Goal: Task Accomplishment & Management: Complete application form

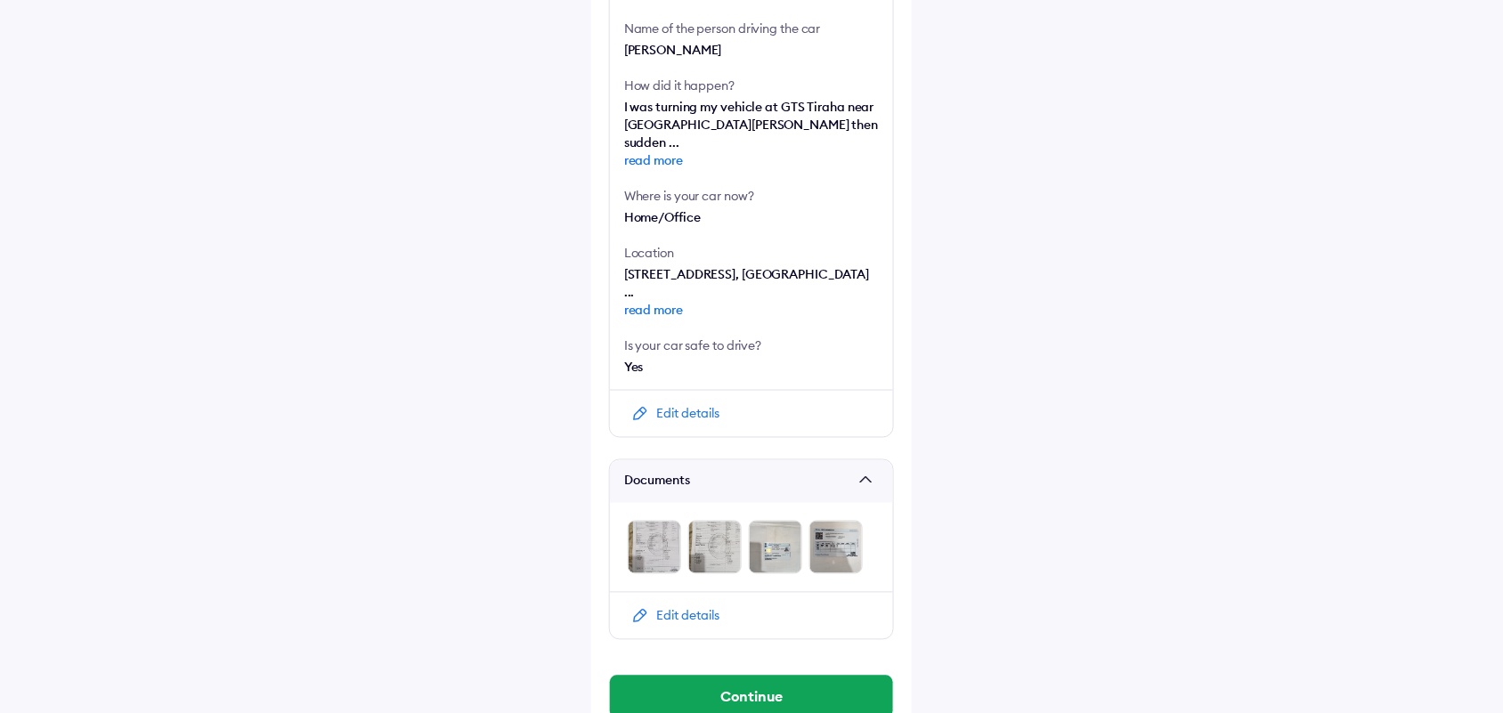
scroll to position [626, 0]
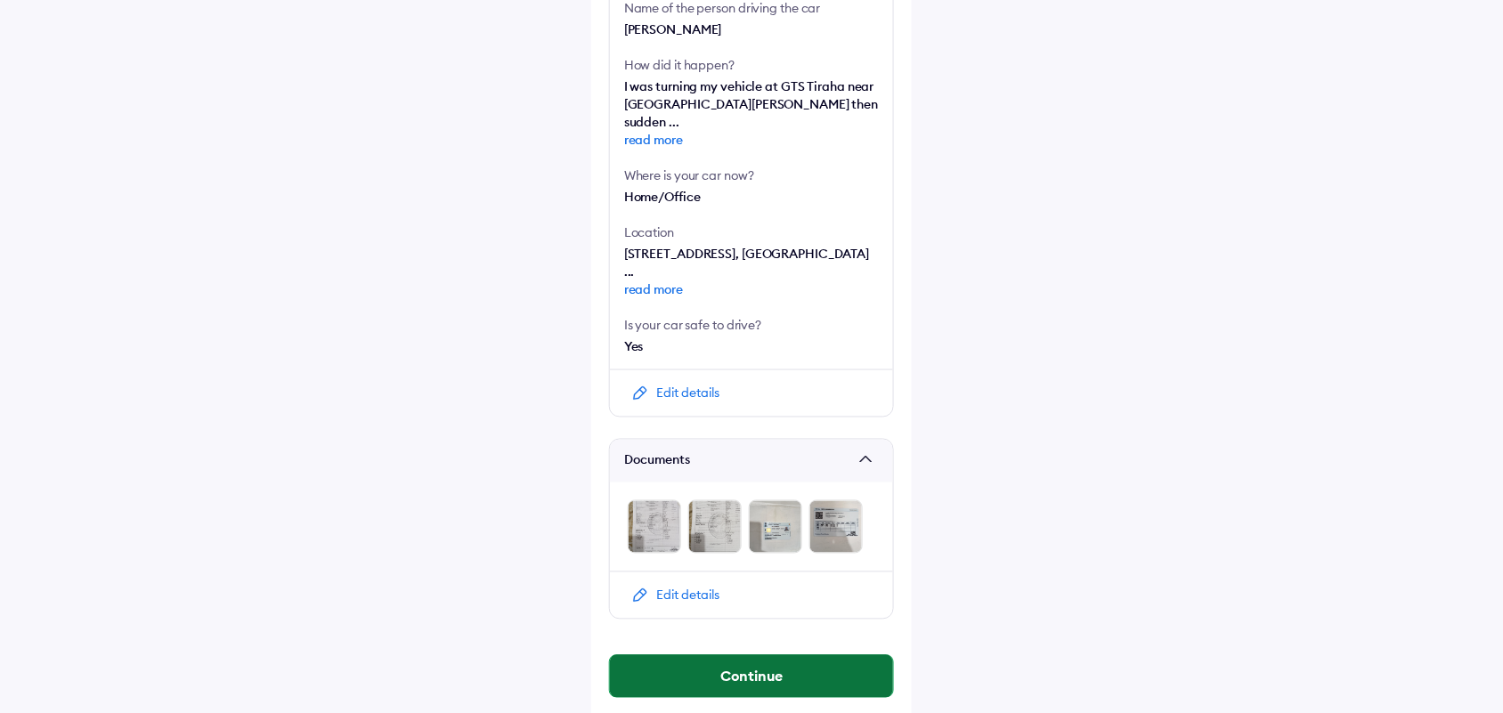
click at [727, 656] on button "Continue" at bounding box center [751, 677] width 283 height 43
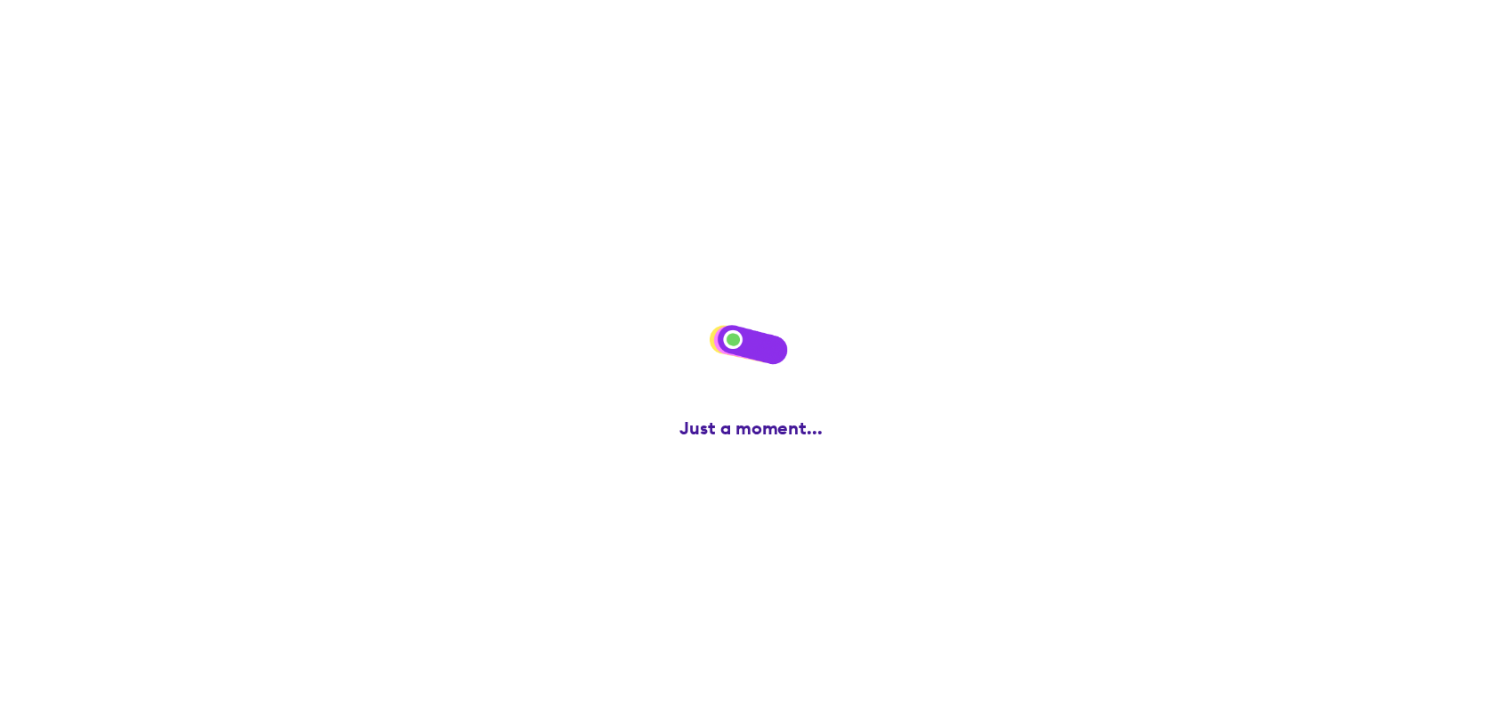
scroll to position [0, 0]
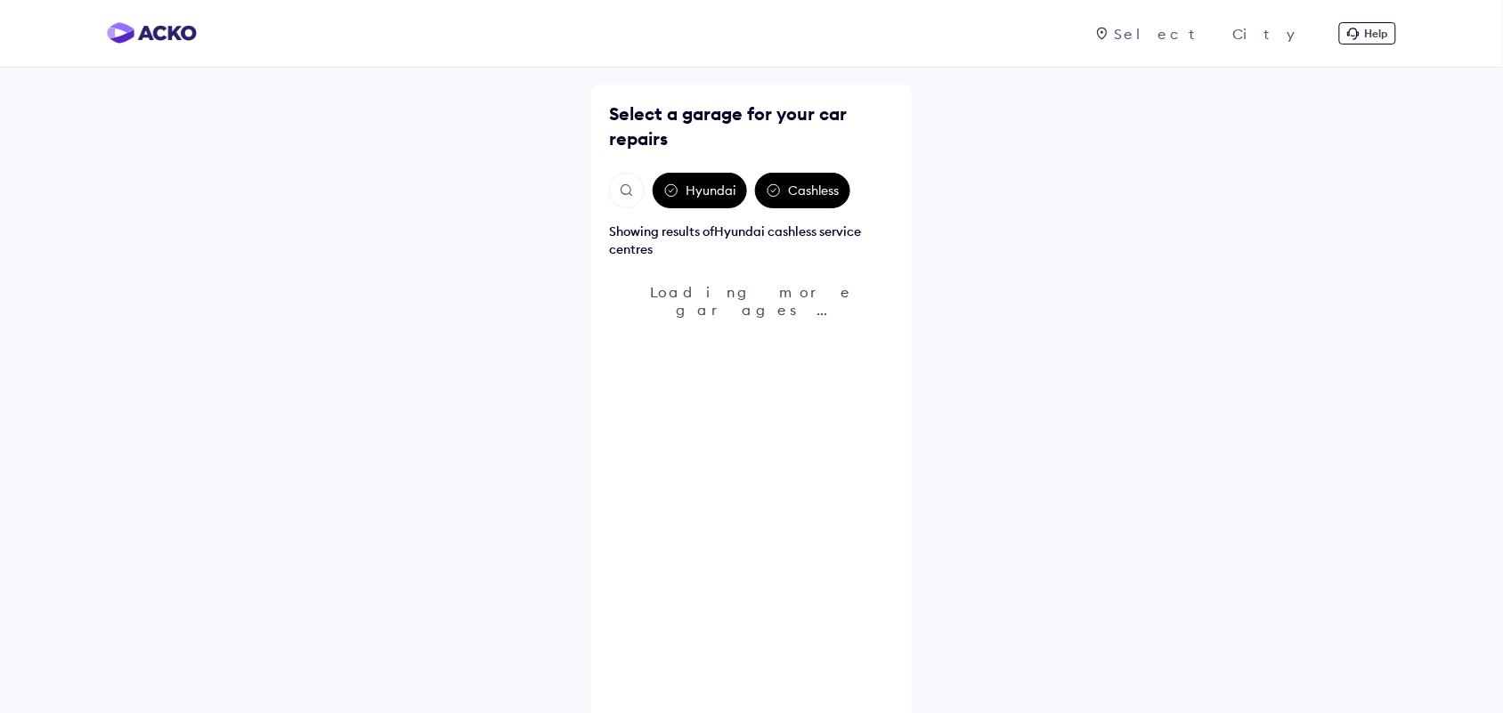
click at [629, 198] on img "Open search" at bounding box center [627, 191] width 16 height 16
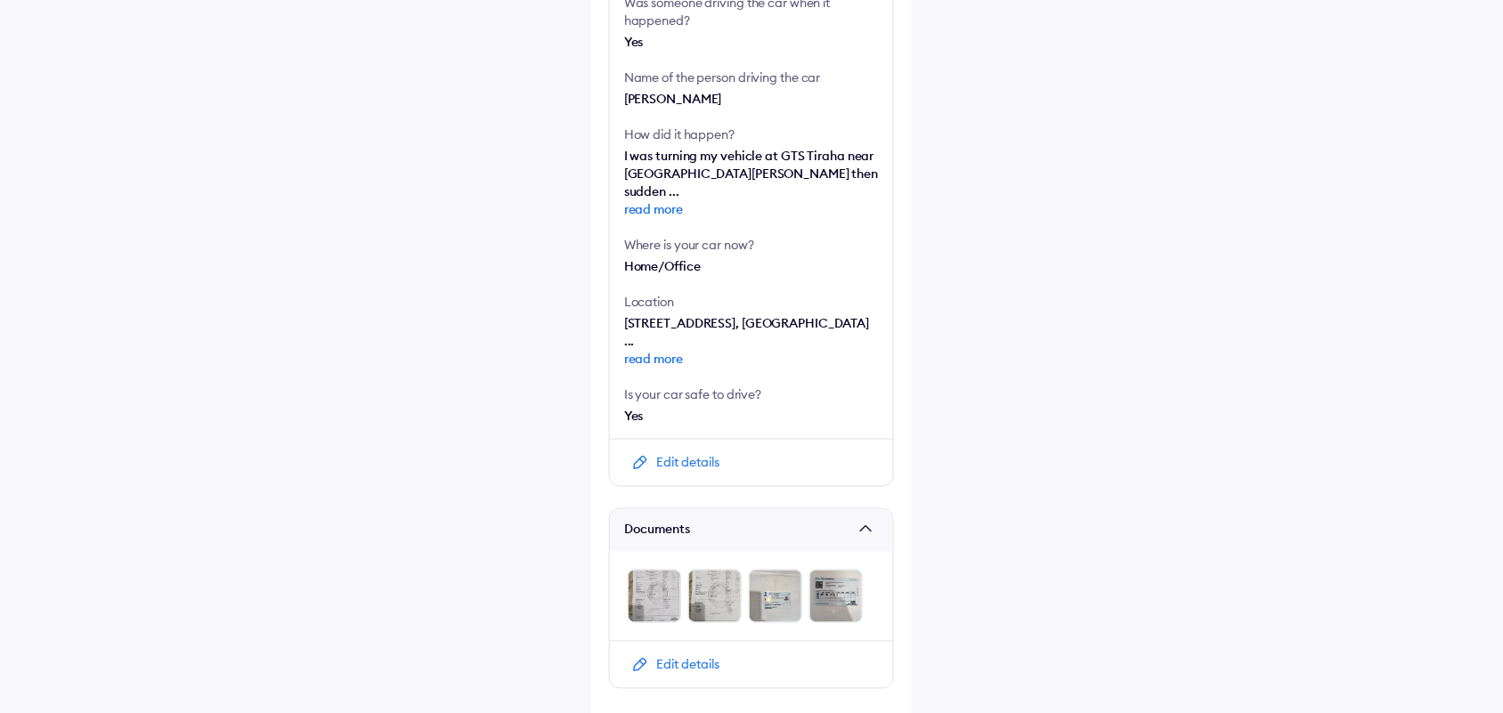
scroll to position [626, 0]
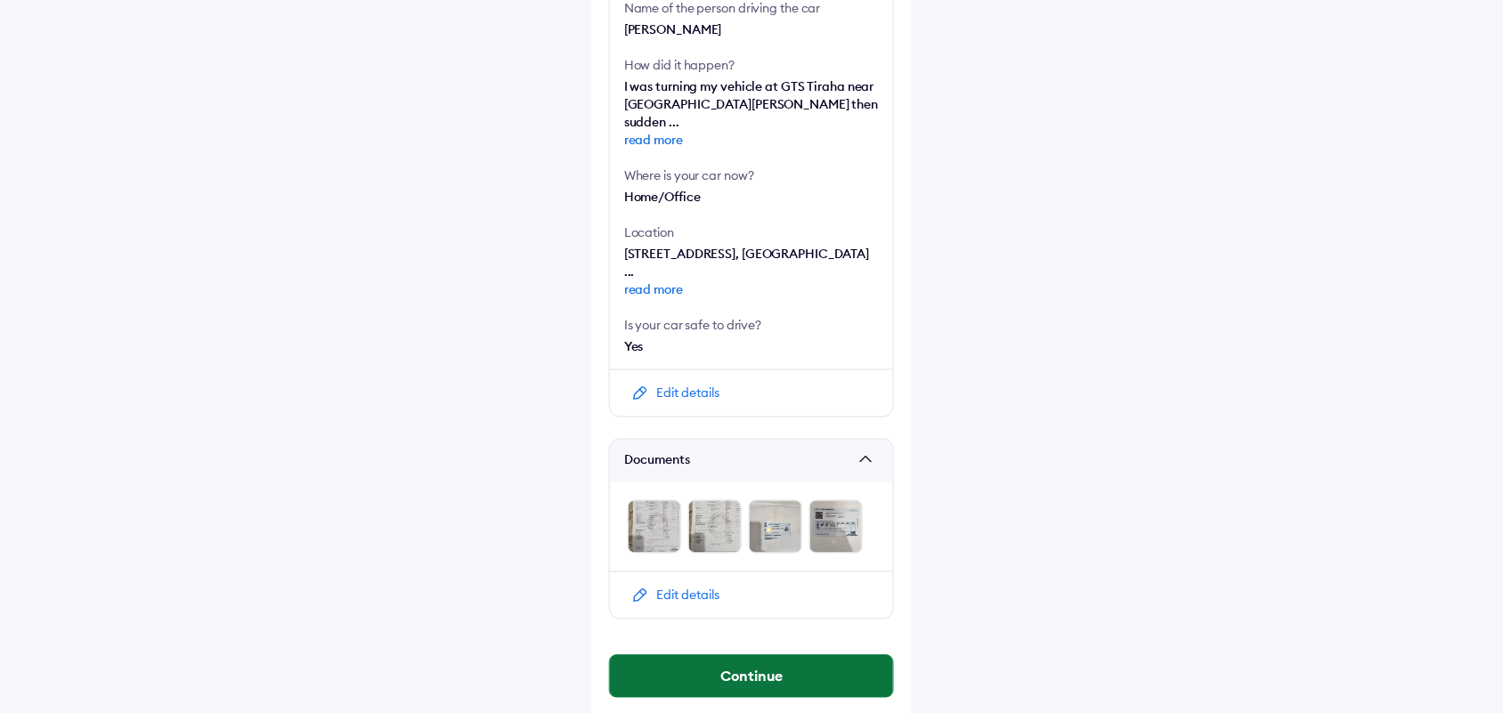
click at [701, 661] on button "Continue" at bounding box center [751, 677] width 283 height 43
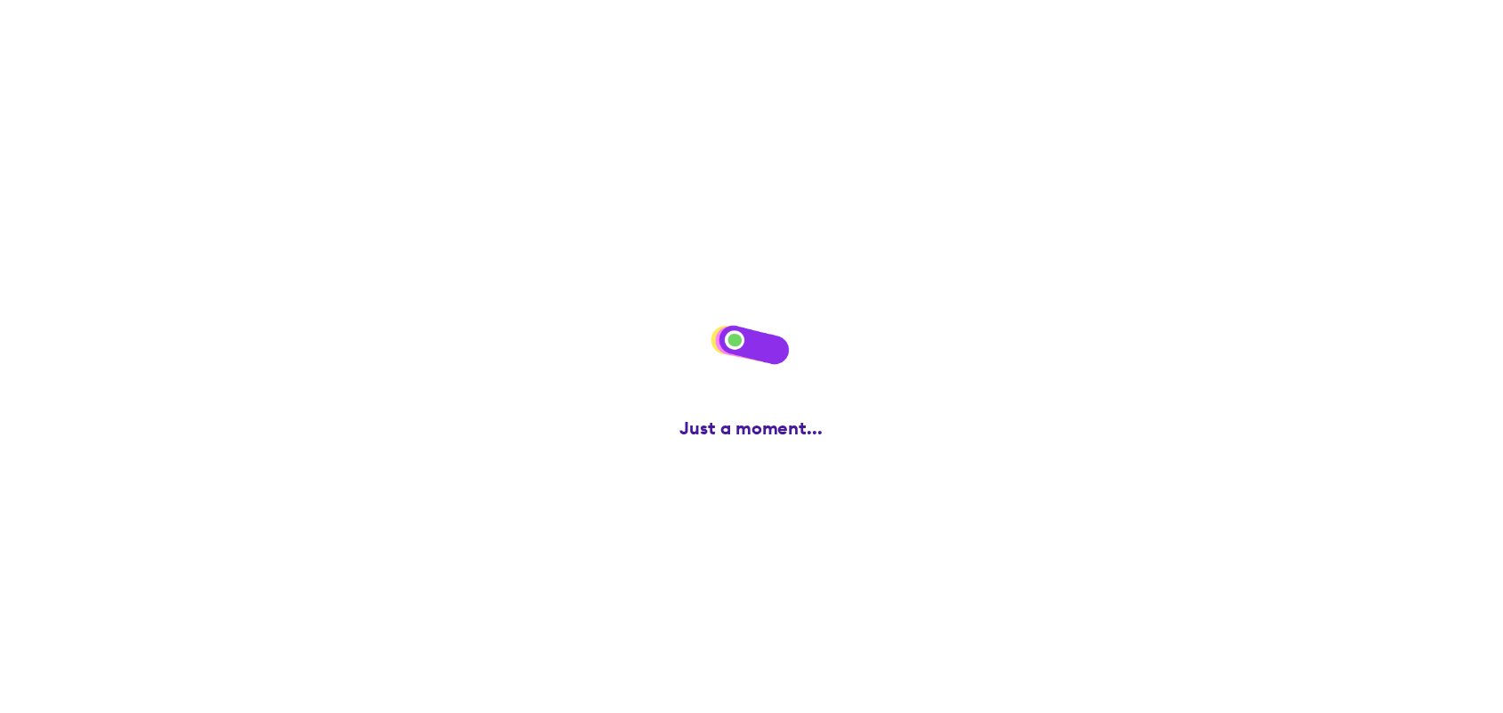
scroll to position [0, 0]
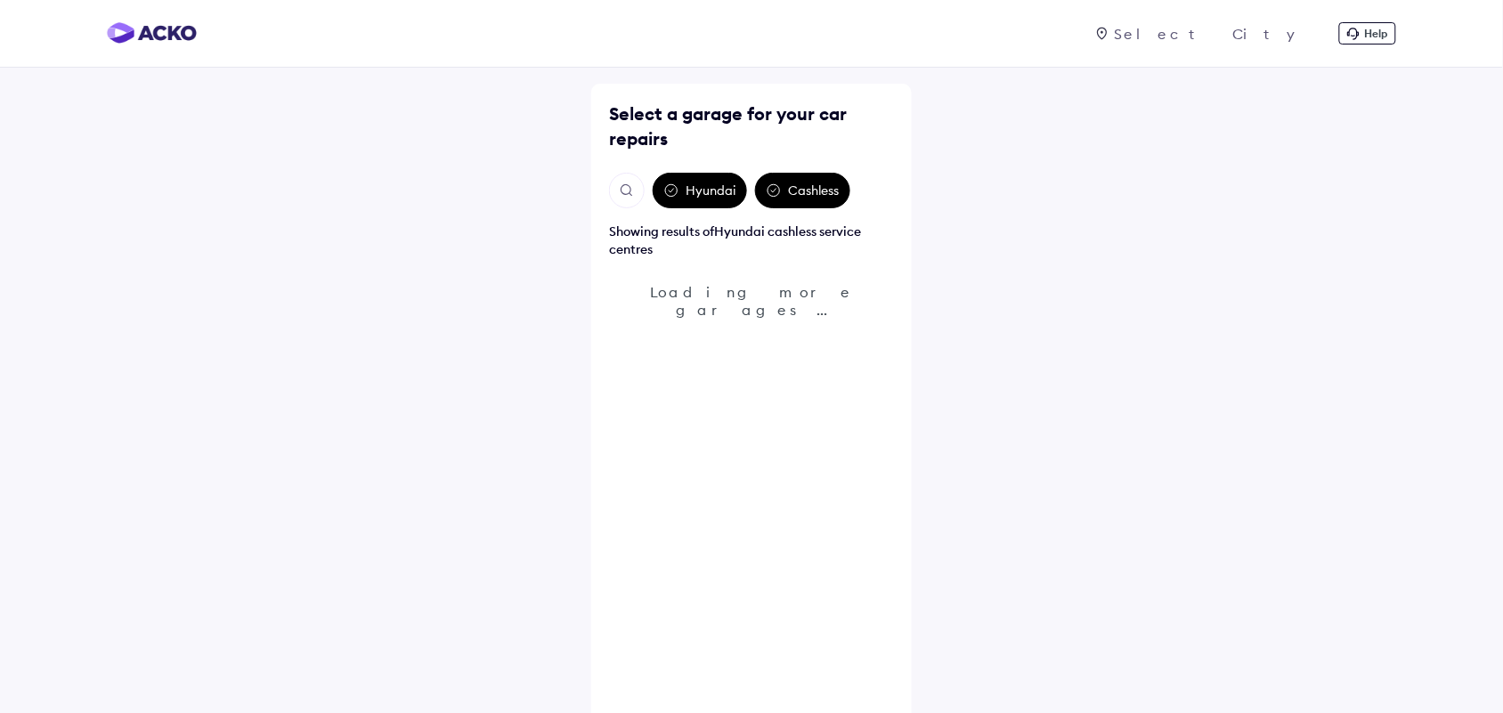
click at [624, 189] on img "Open search" at bounding box center [627, 191] width 16 height 16
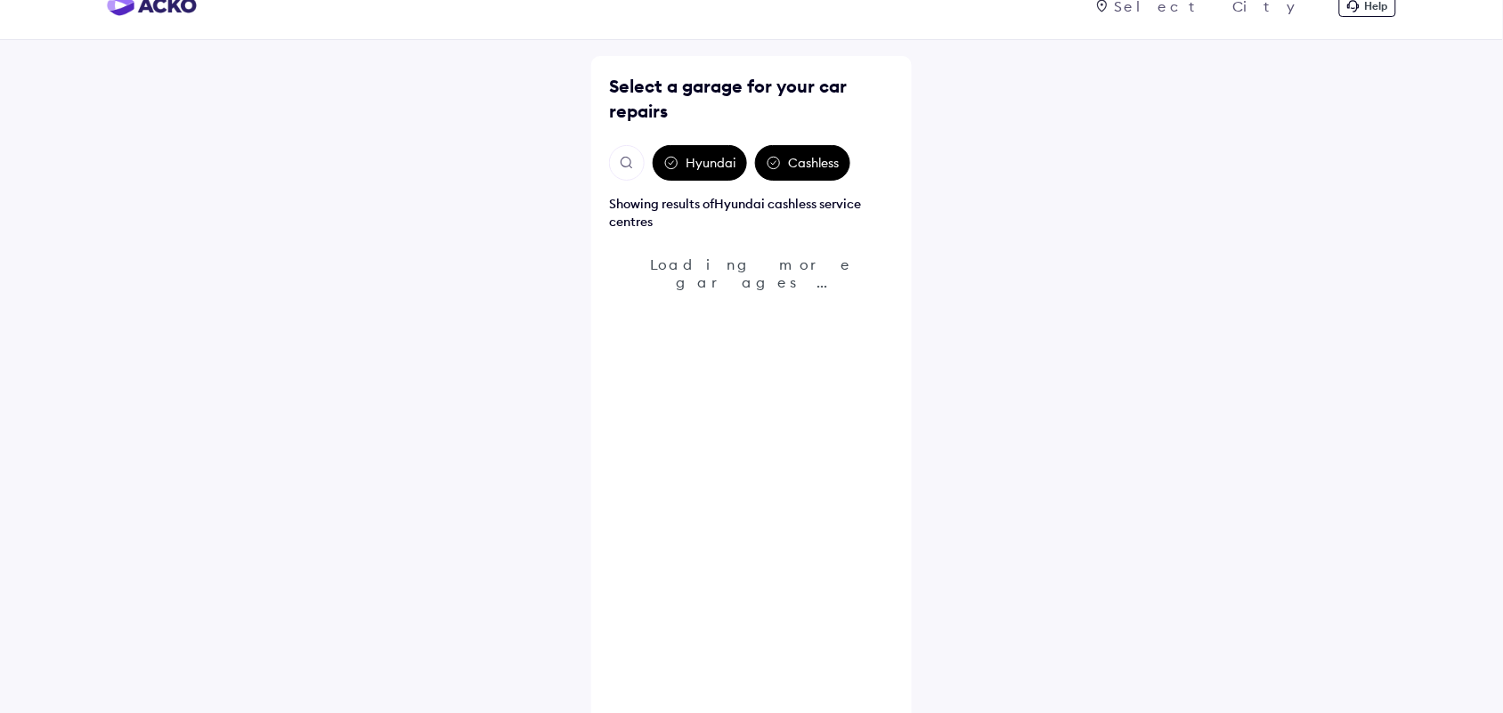
scroll to position [51, 0]
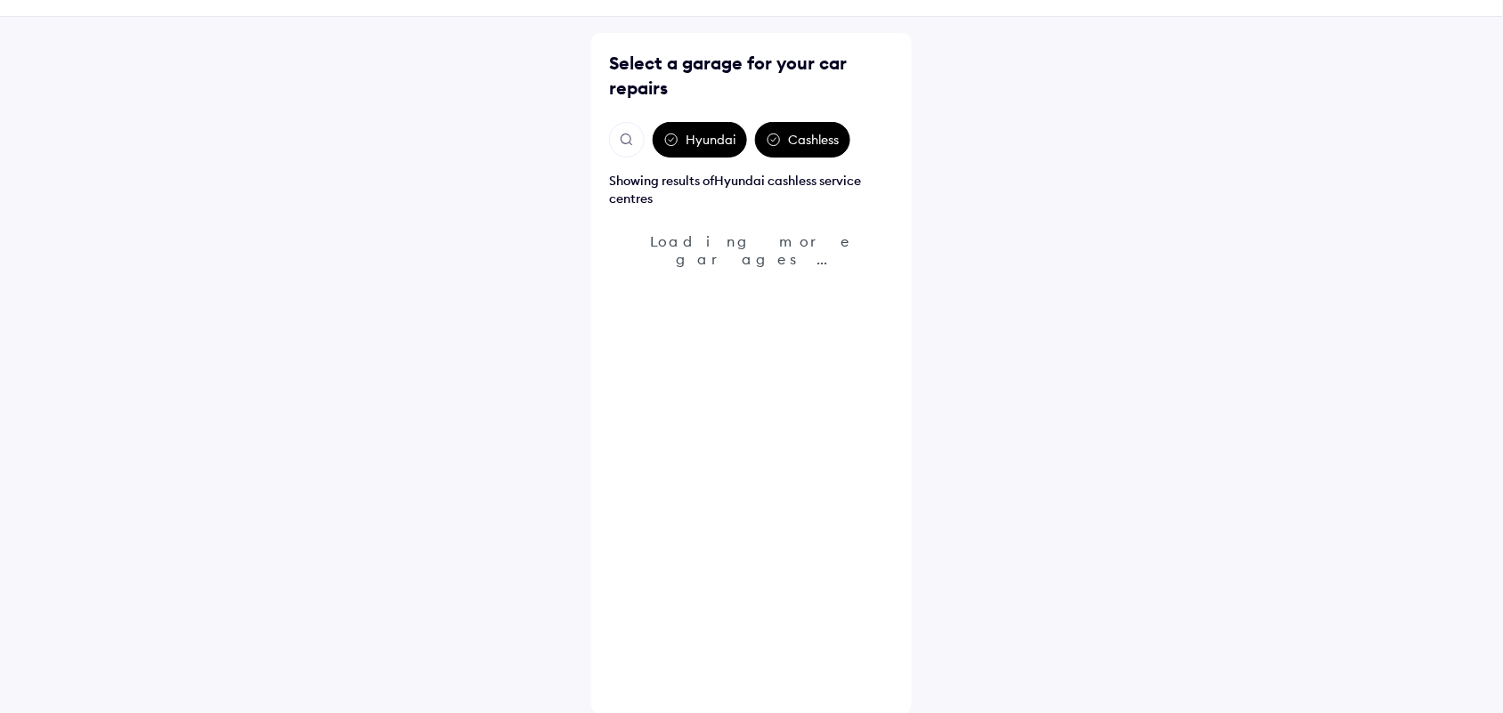
click at [633, 143] on img "Open search" at bounding box center [627, 140] width 16 height 16
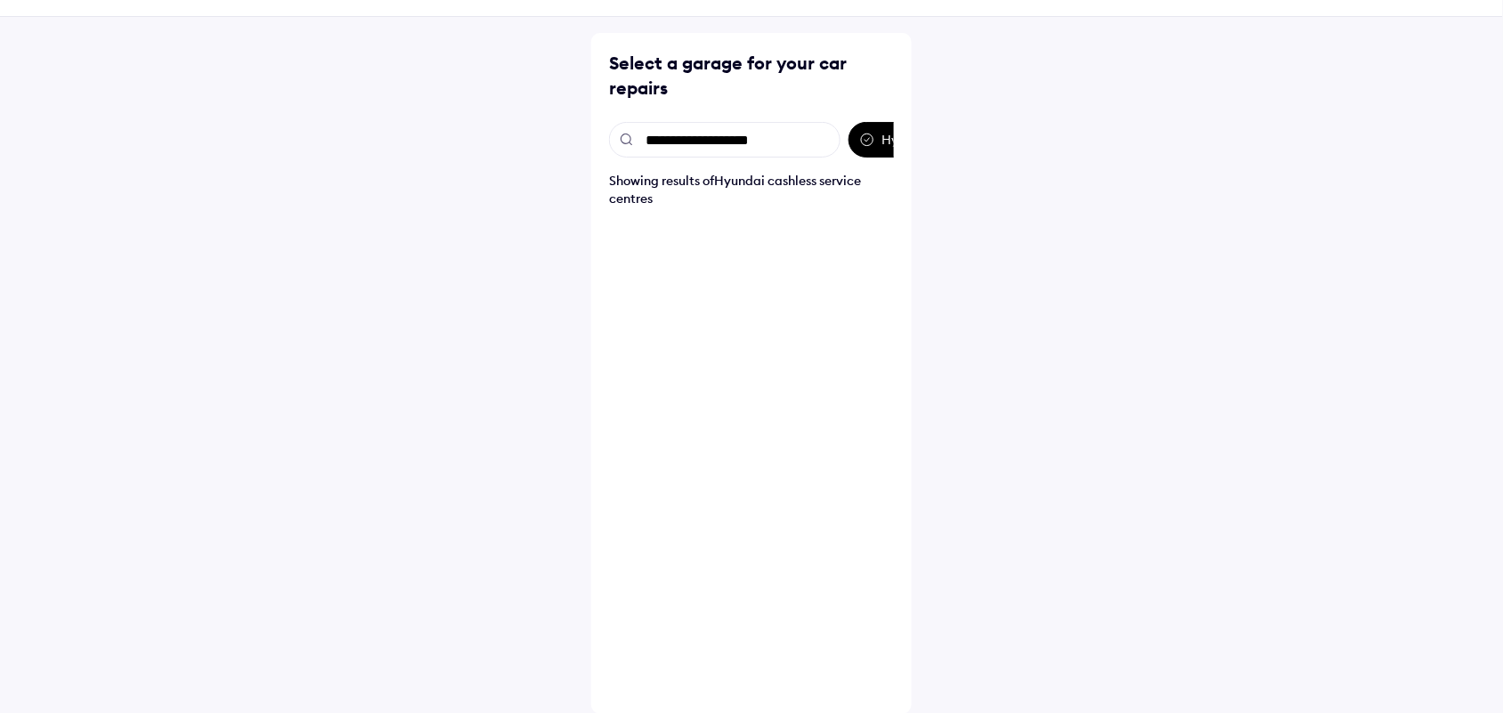
type input "**********"
click at [635, 139] on input "**********" at bounding box center [725, 140] width 232 height 36
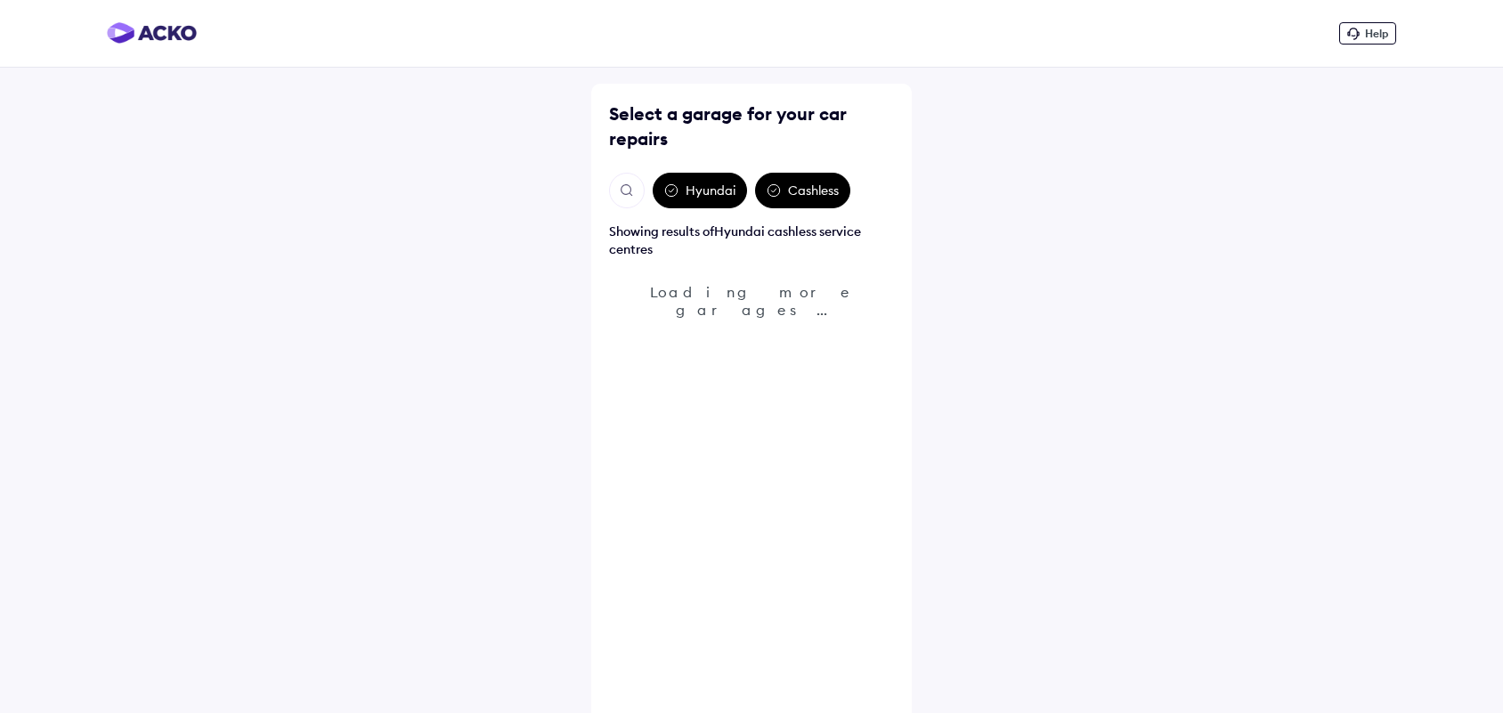
scroll to position [51, 0]
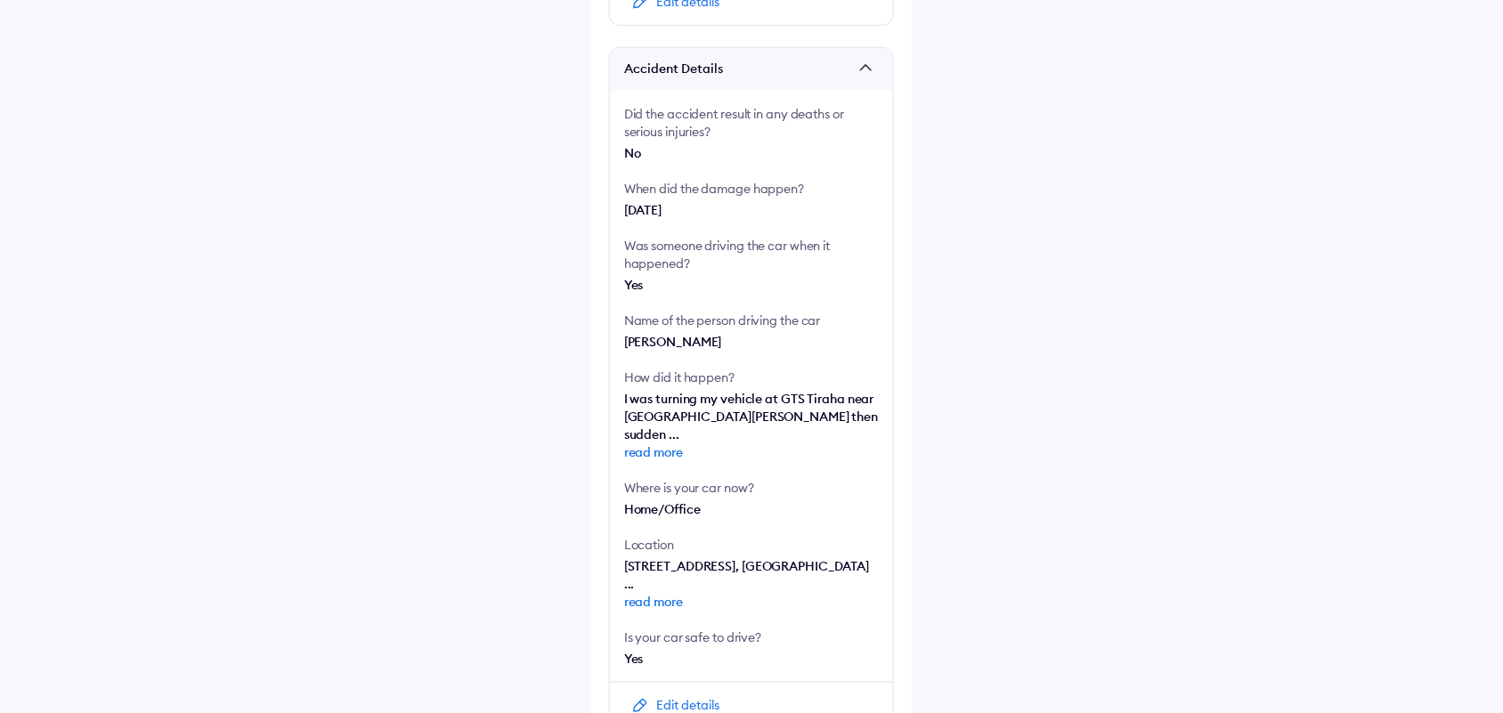
scroll to position [385, 0]
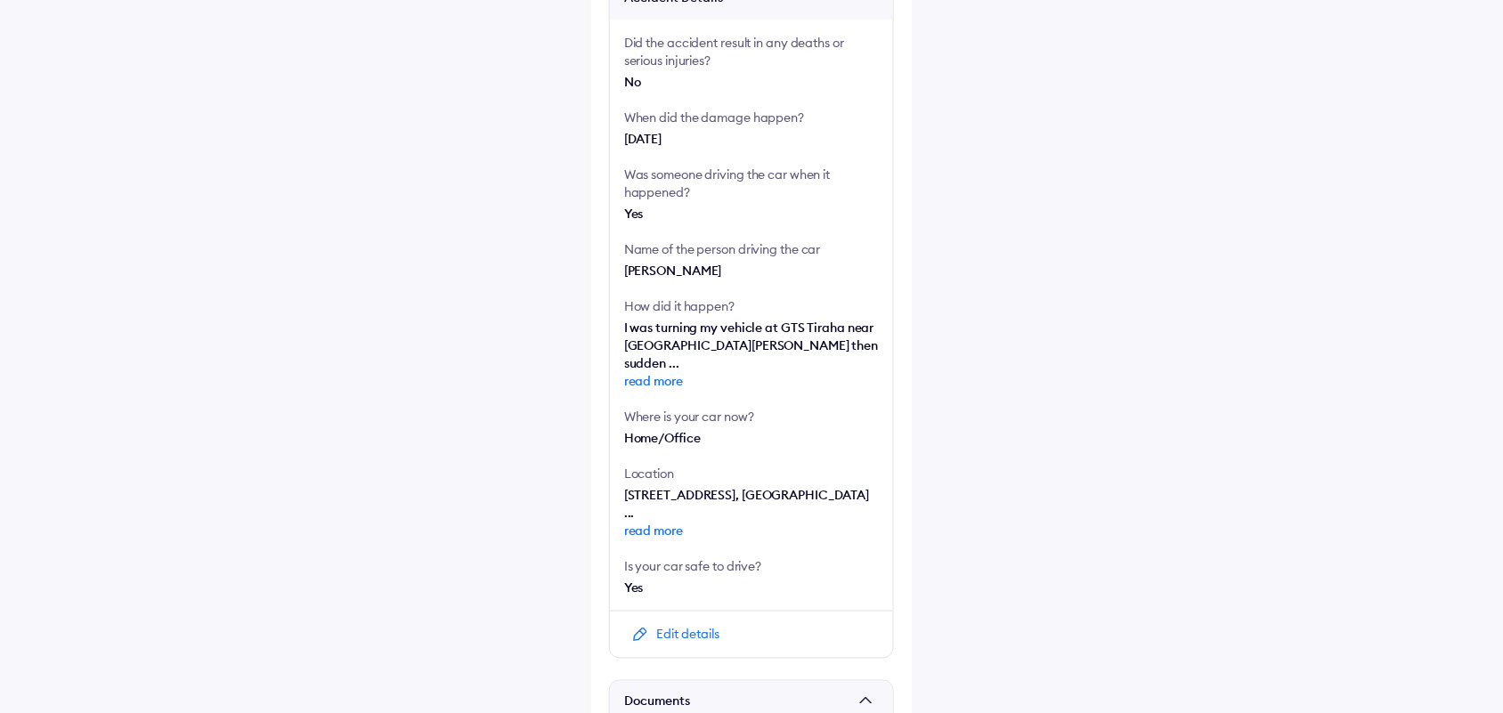
click at [672, 372] on span "read more" at bounding box center [751, 381] width 255 height 18
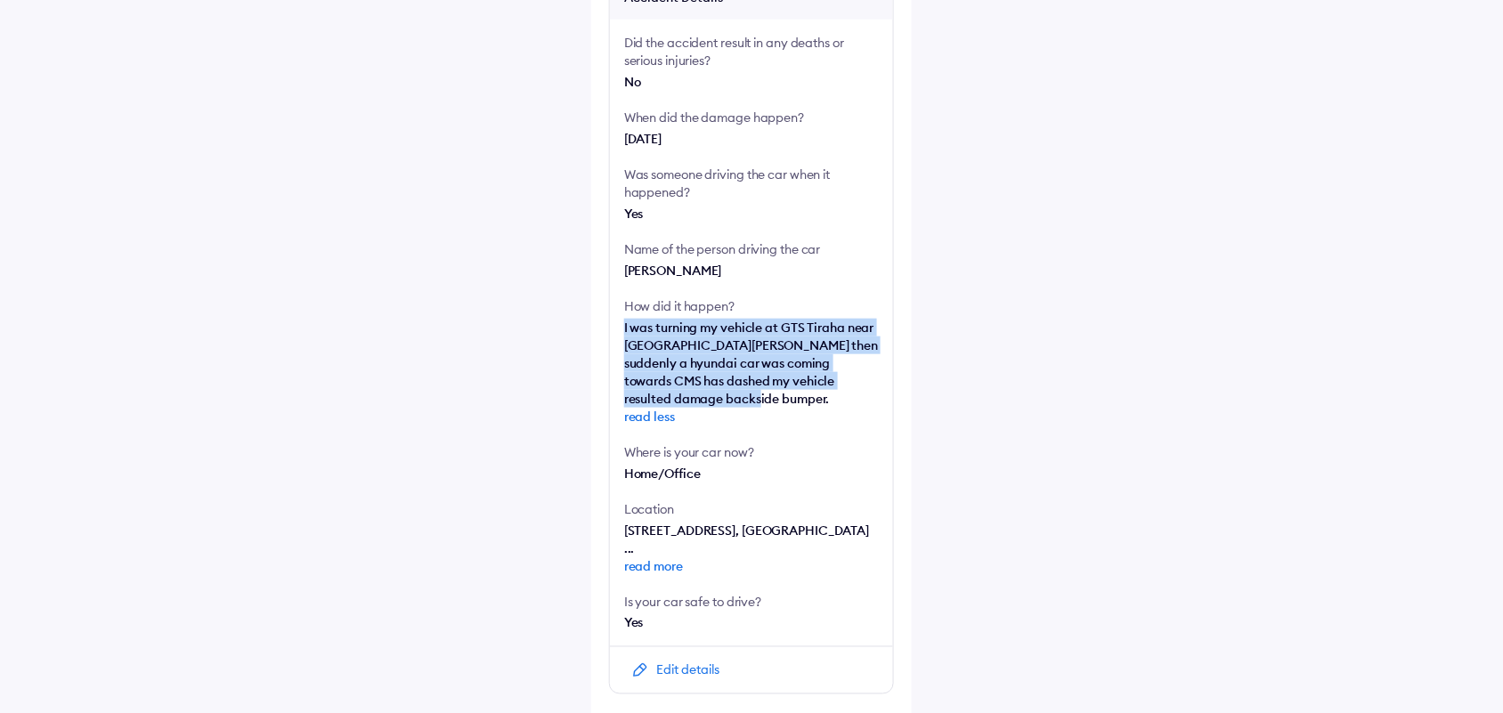
copy span "I was turning my vehicle at GTS Tiraha near Spring Dale College then suddenly a…"
drag, startPoint x: 623, startPoint y: 326, endPoint x: 773, endPoint y: 398, distance: 166.1
click at [773, 398] on div "Did the accident result in any deaths or serious injuries? No When did the dama…" at bounding box center [751, 333] width 283 height 627
copy span "I was turning my vehicle at GTS Tiraha near Spring Dale College then suddenly a…"
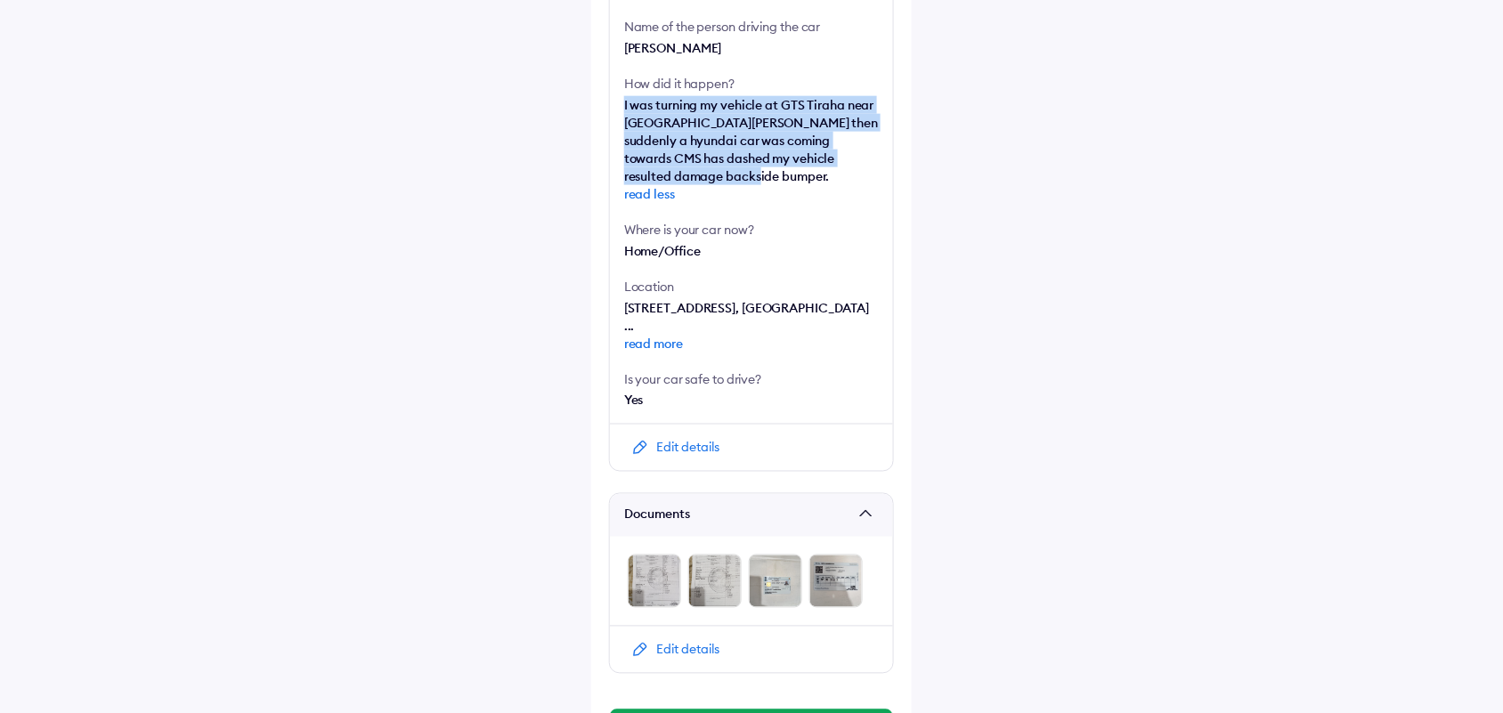
scroll to position [680, 0]
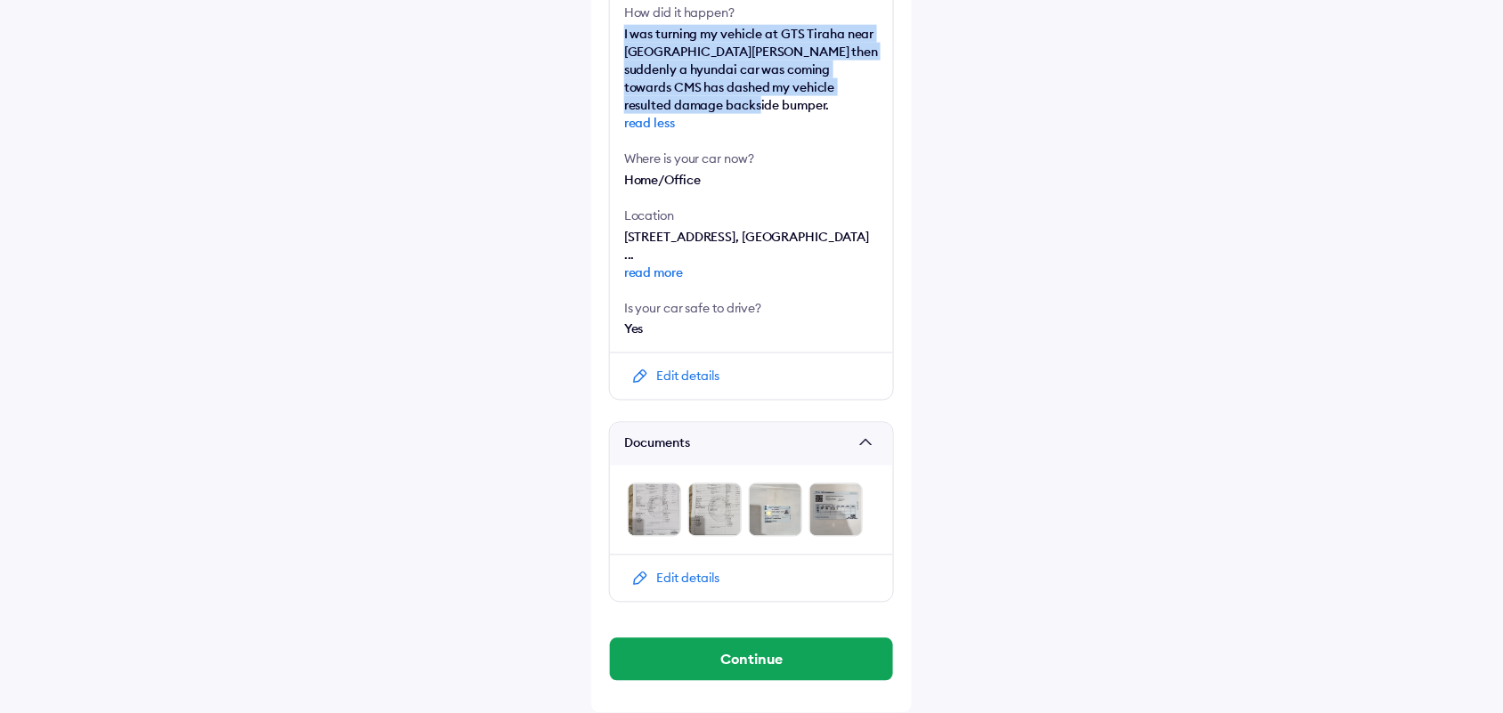
click at [646, 504] on img at bounding box center [654, 510] width 53 height 53
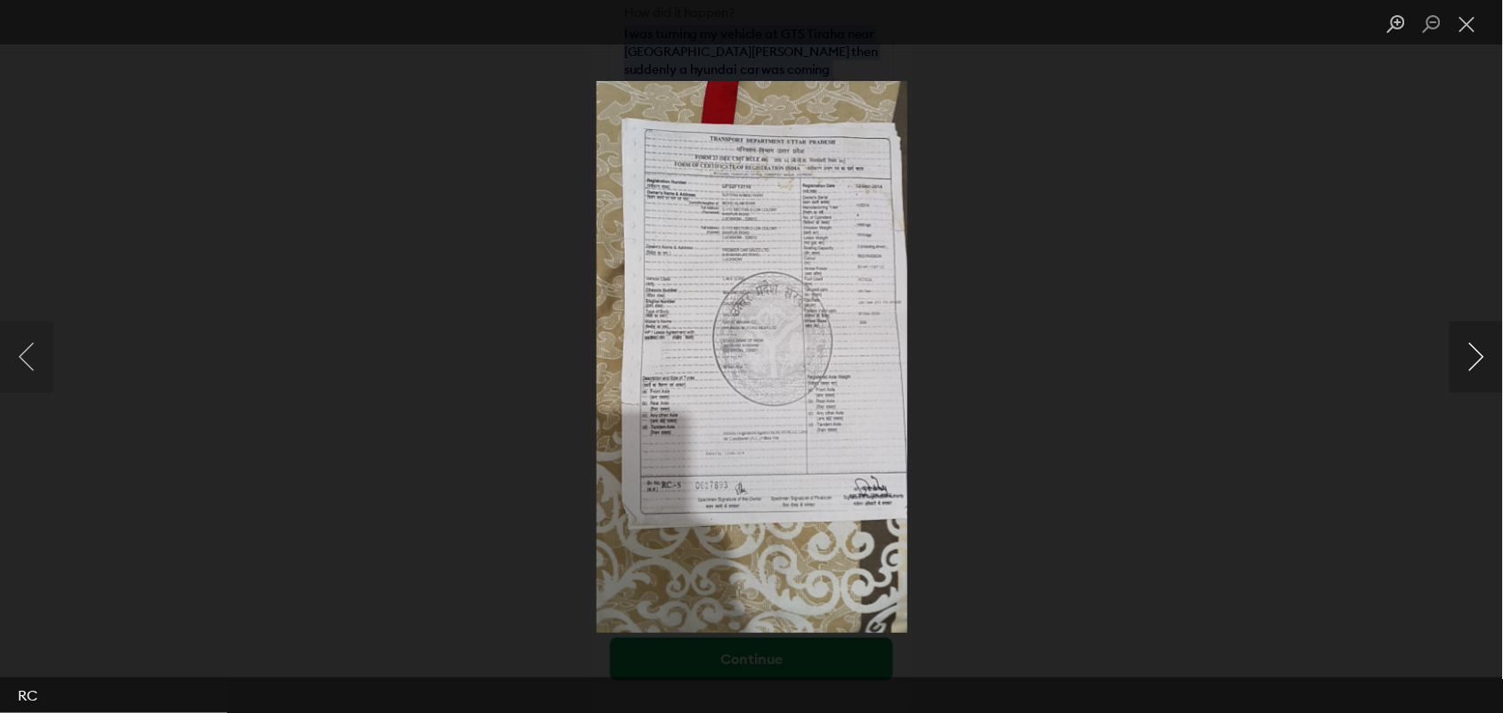
click at [1462, 371] on button "Next image" at bounding box center [1476, 357] width 53 height 71
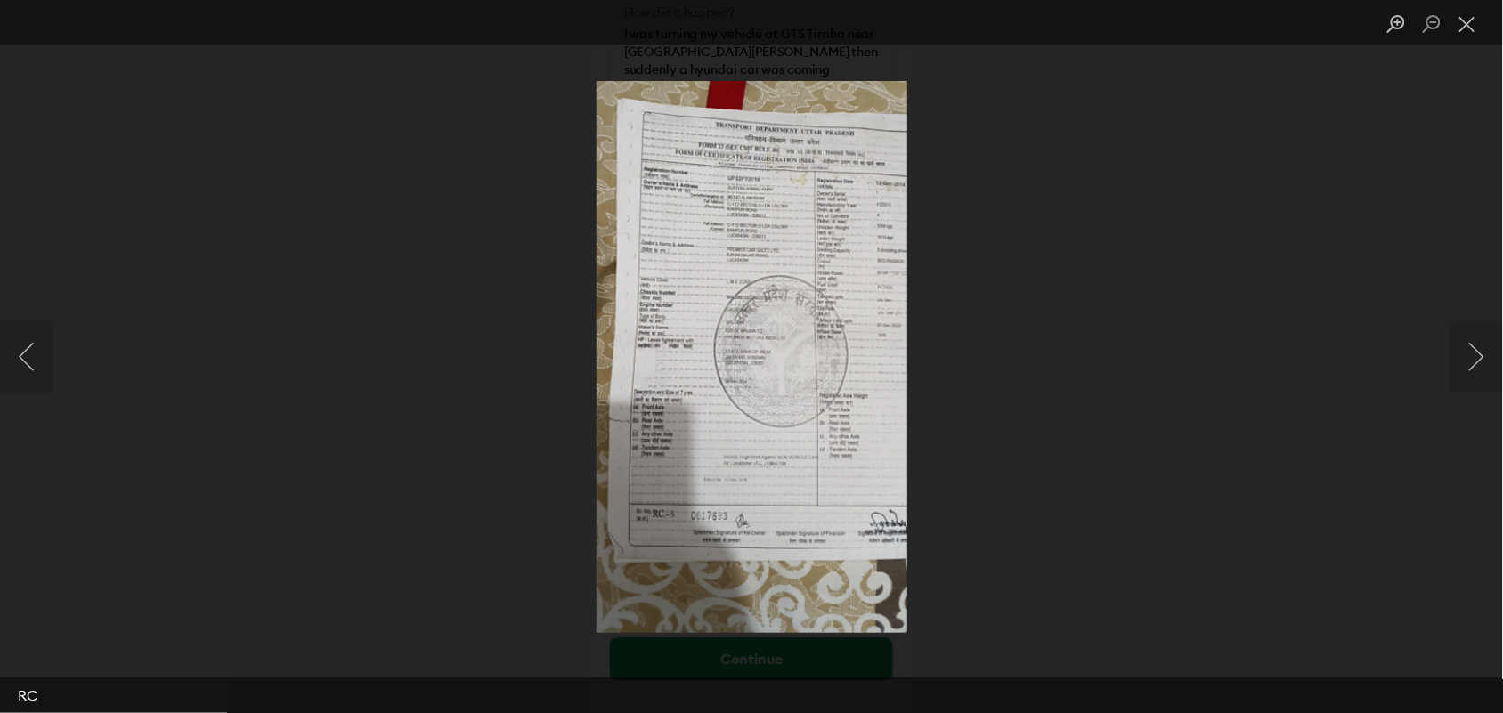
click at [1008, 452] on div "Lightbox" at bounding box center [751, 356] width 1503 height 713
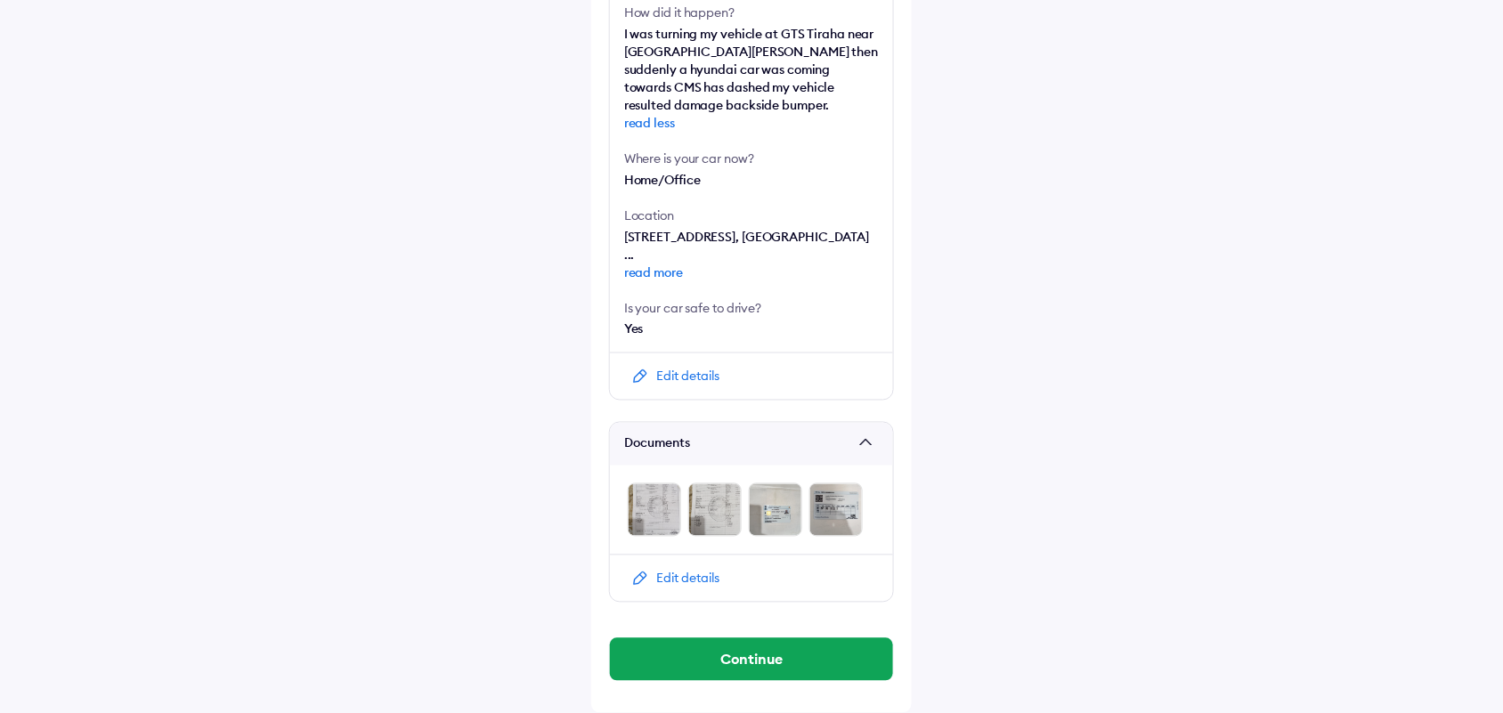
click at [753, 497] on img at bounding box center [775, 510] width 53 height 53
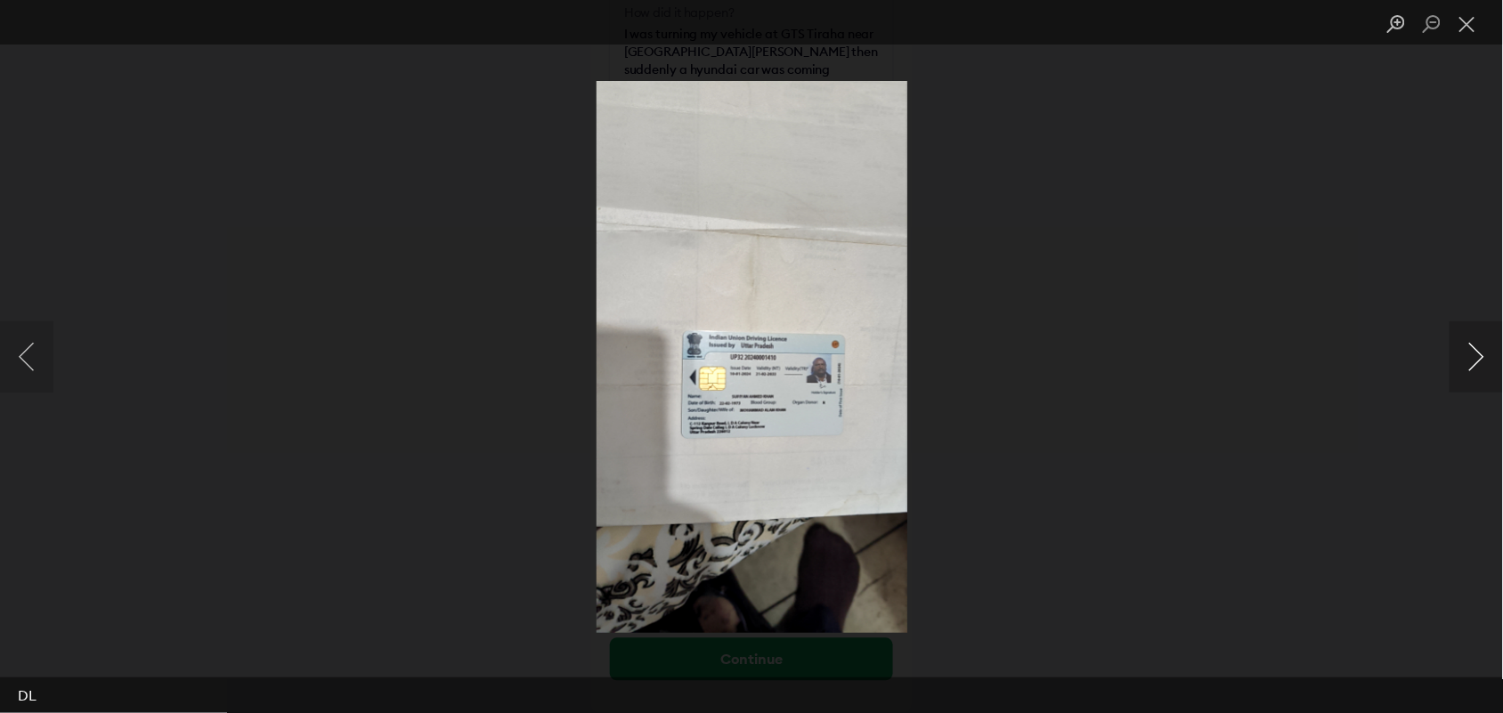
click at [1453, 367] on button "Next image" at bounding box center [1476, 357] width 53 height 71
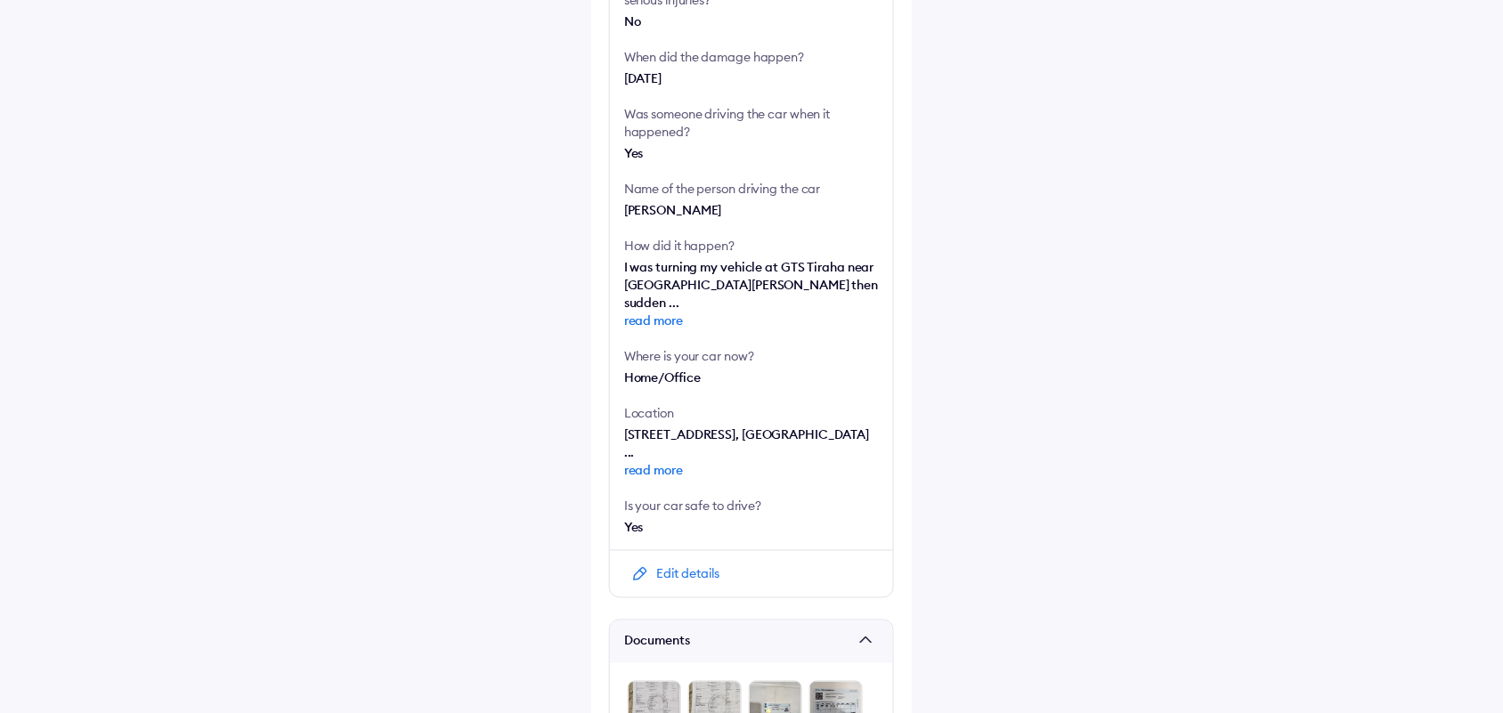
scroll to position [557, 0]
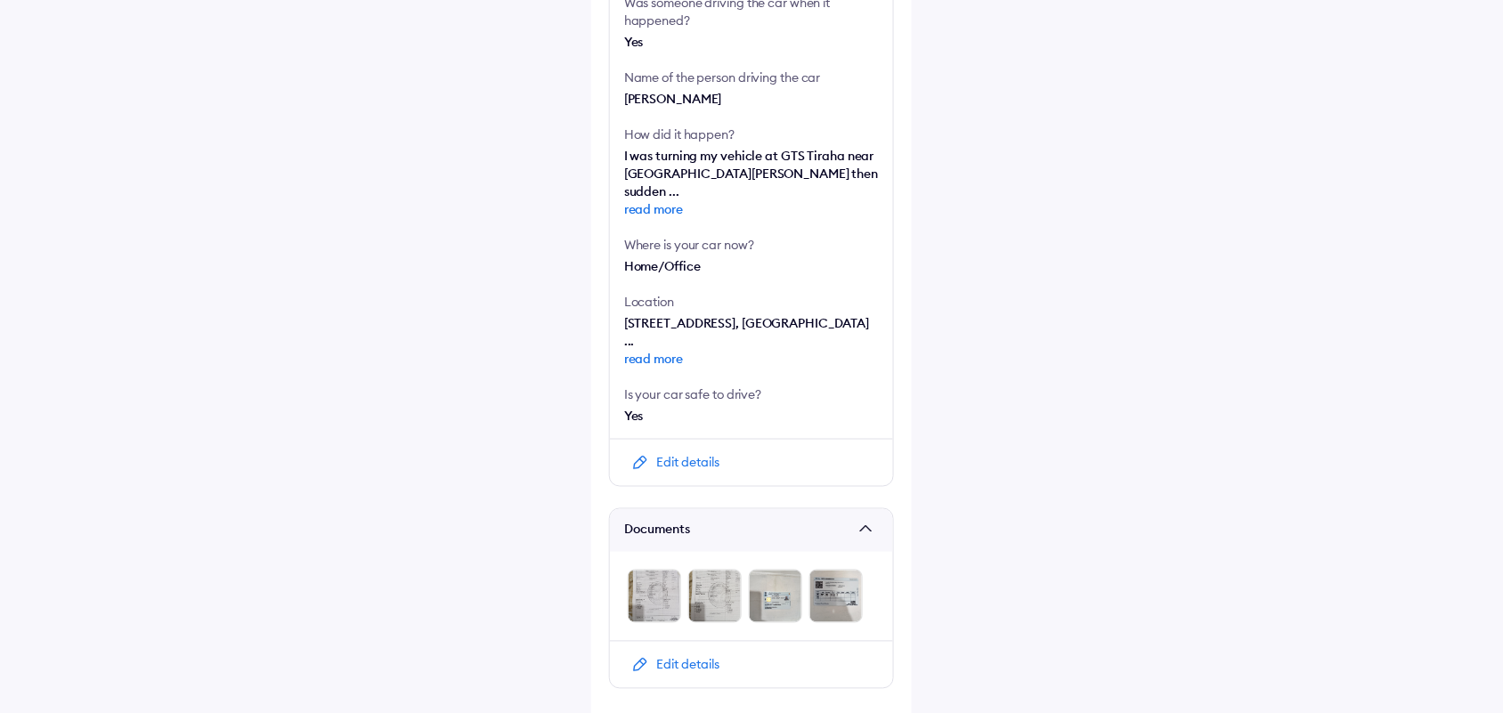
click at [639, 350] on span "read more" at bounding box center [751, 359] width 255 height 18
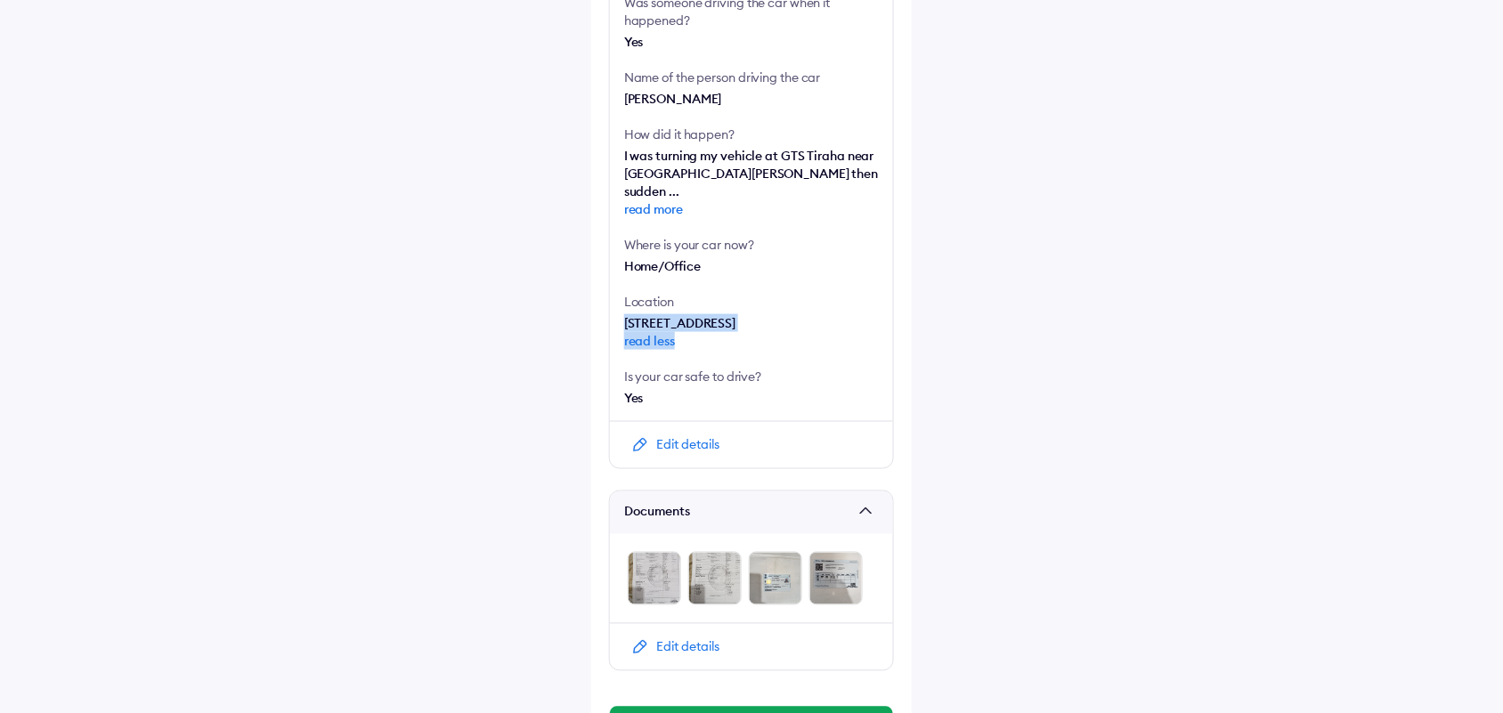
copy span "[STREET_ADDRESS] read less"
copy span "[STREET_ADDRESS]"
drag, startPoint x: 626, startPoint y: 304, endPoint x: 838, endPoint y: 321, distance: 212.7
click at [838, 321] on span "[STREET_ADDRESS] read less" at bounding box center [751, 332] width 255 height 35
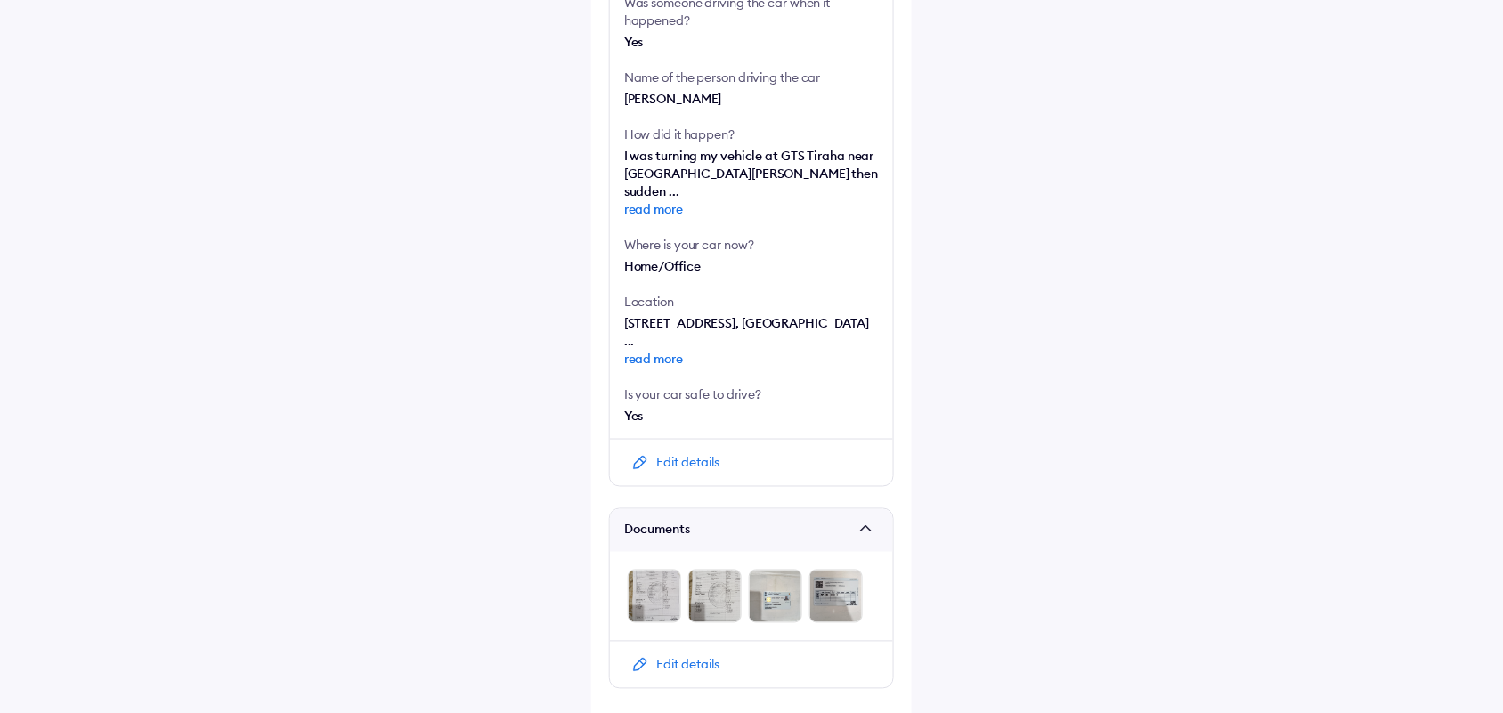
copy span "[STREET_ADDRESS], [GEOGRAPHIC_DATA] ..."
drag, startPoint x: 623, startPoint y: 300, endPoint x: 844, endPoint y: 322, distance: 222.0
click at [844, 322] on div "Did the accident result in any deaths or serious injuries? No When did the dama…" at bounding box center [751, 143] width 283 height 591
click at [674, 350] on span "read more" at bounding box center [751, 359] width 255 height 18
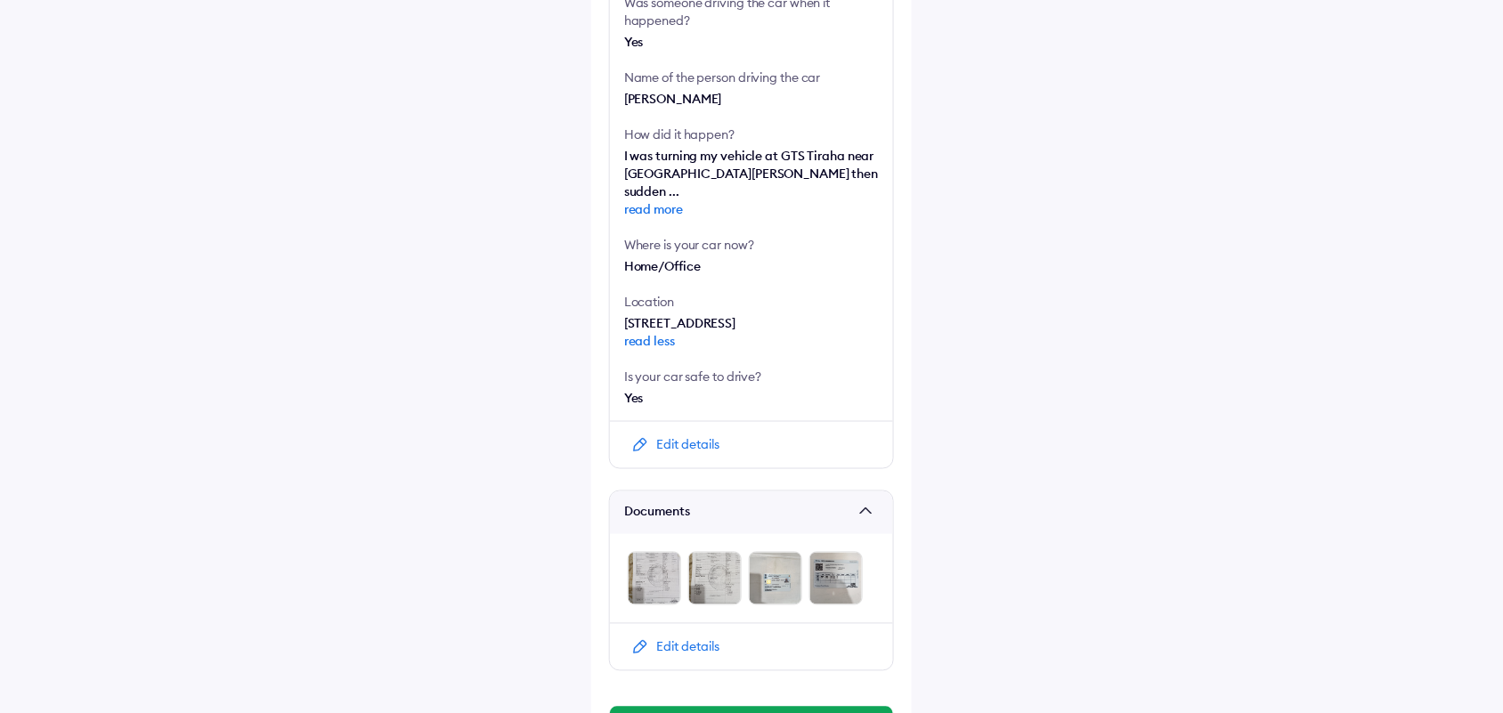
copy span "[STREET_ADDRESS]"
drag, startPoint x: 623, startPoint y: 300, endPoint x: 882, endPoint y: 330, distance: 260.1
click at [882, 330] on div "Did the accident result in any deaths or serious injuries? No When did the dama…" at bounding box center [751, 135] width 283 height 574
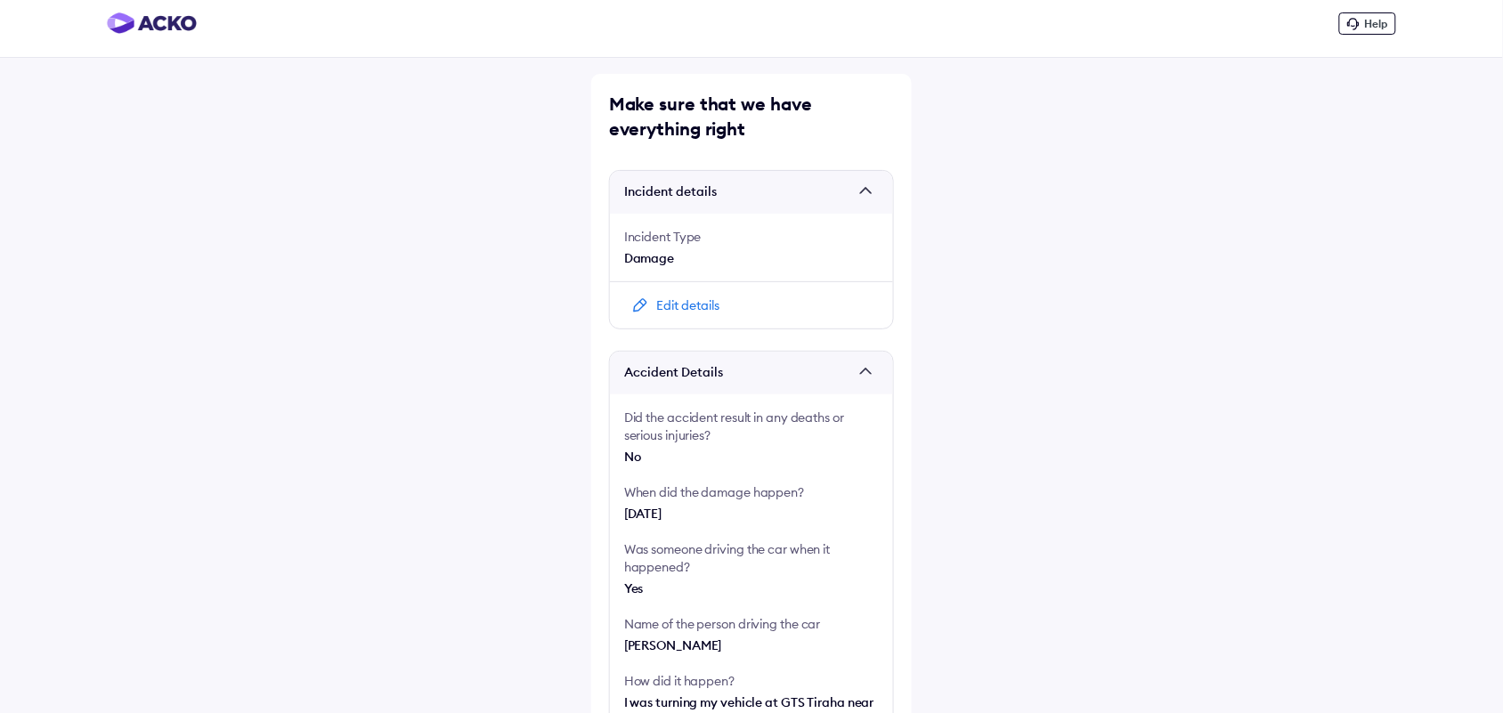
scroll to position [0, 0]
